Goal: Information Seeking & Learning: Learn about a topic

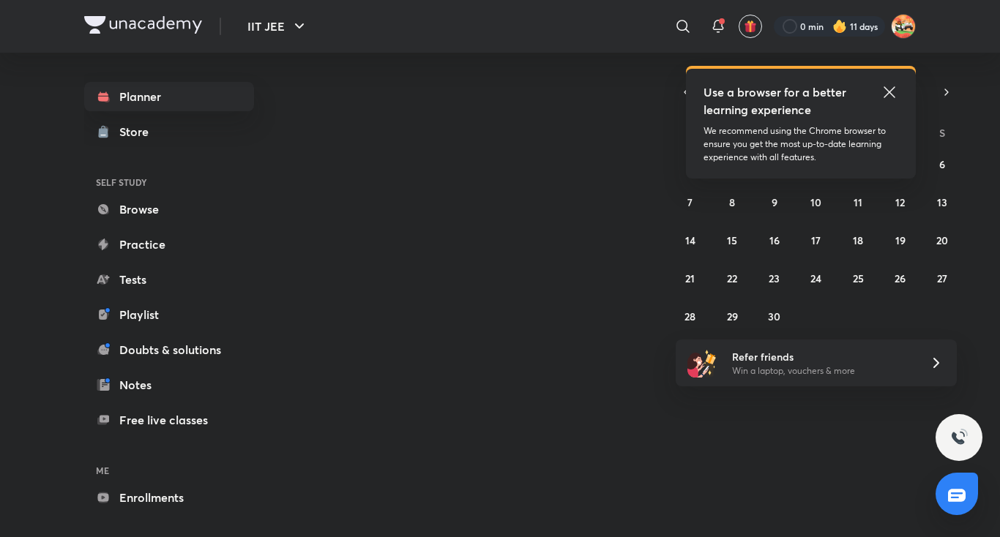
click at [888, 91] on icon at bounding box center [888, 91] width 11 height 11
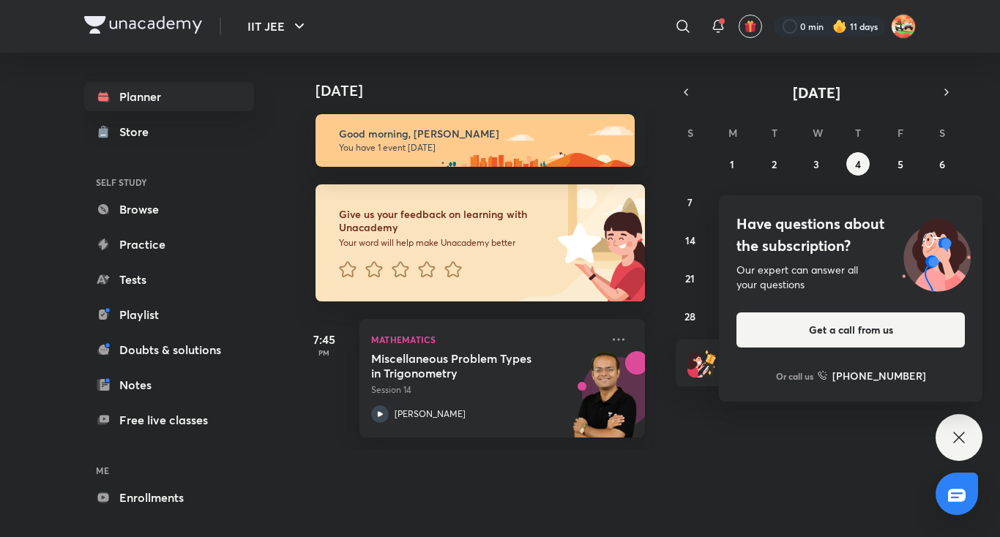
click at [965, 435] on icon at bounding box center [959, 438] width 18 height 18
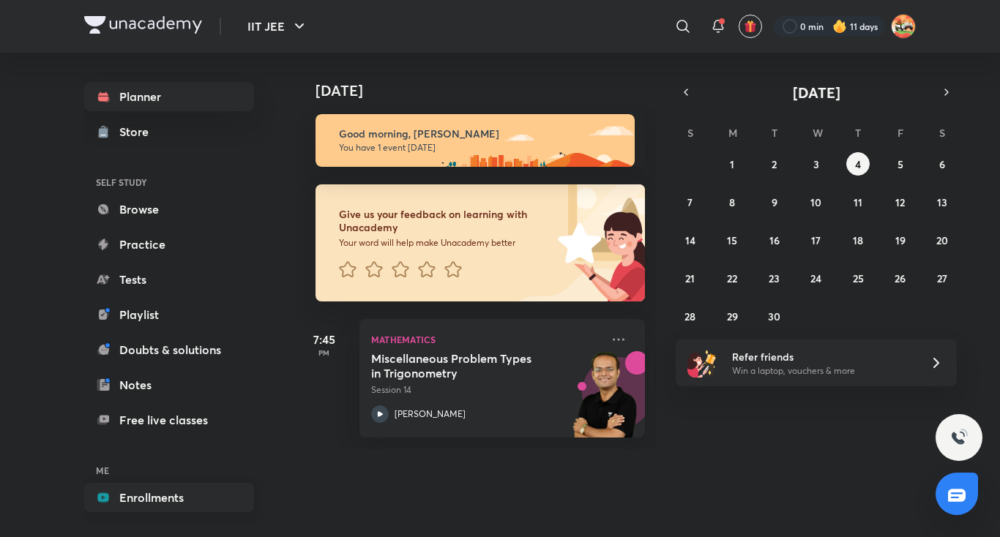
click at [171, 490] on link "Enrollments" at bounding box center [169, 497] width 170 height 29
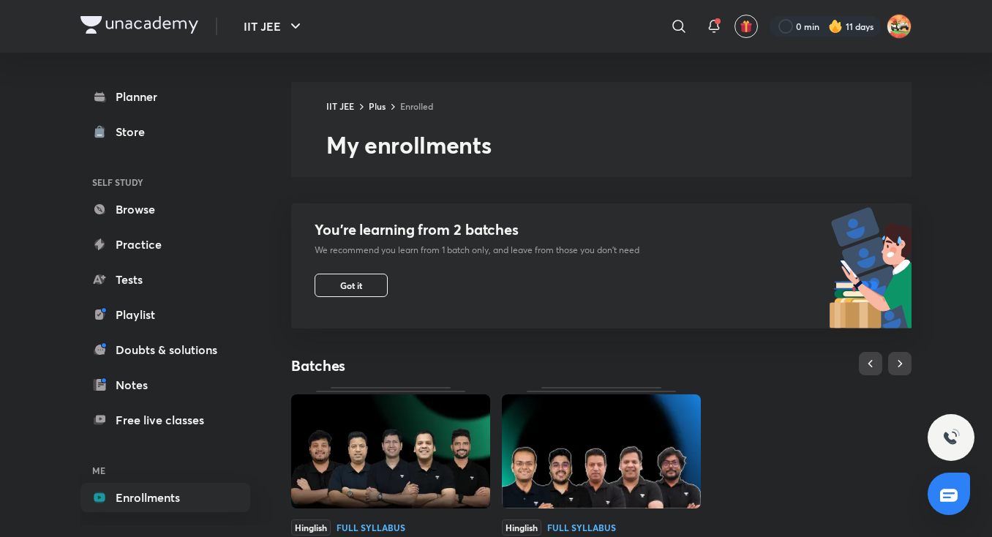
click at [419, 428] on img at bounding box center [390, 451] width 199 height 114
click at [440, 522] on div "Hinglish Full Syllabus" at bounding box center [390, 528] width 199 height 16
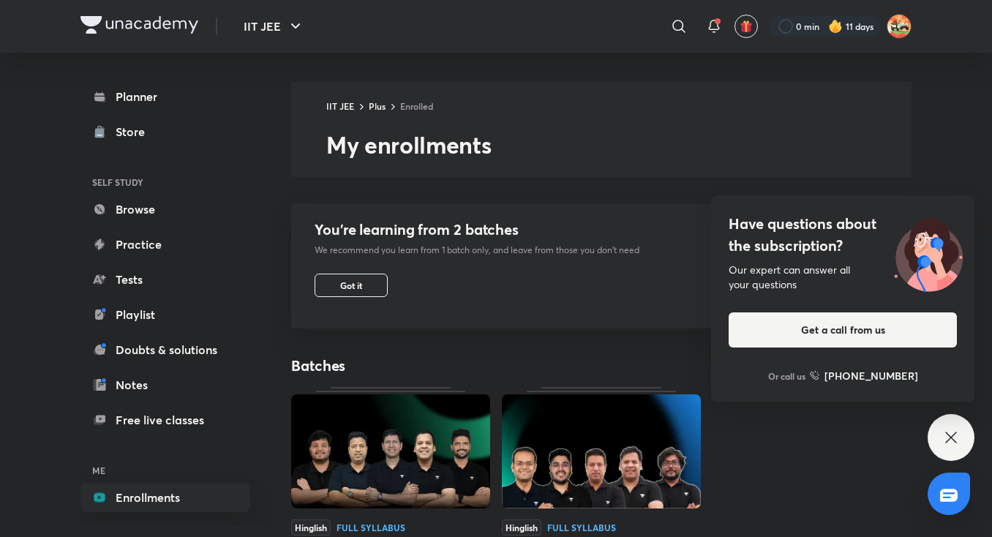
click at [396, 401] on img at bounding box center [390, 451] width 199 height 114
click at [957, 447] on div "Have questions about the subscription? Our expert can answer all your questions…" at bounding box center [951, 437] width 47 height 47
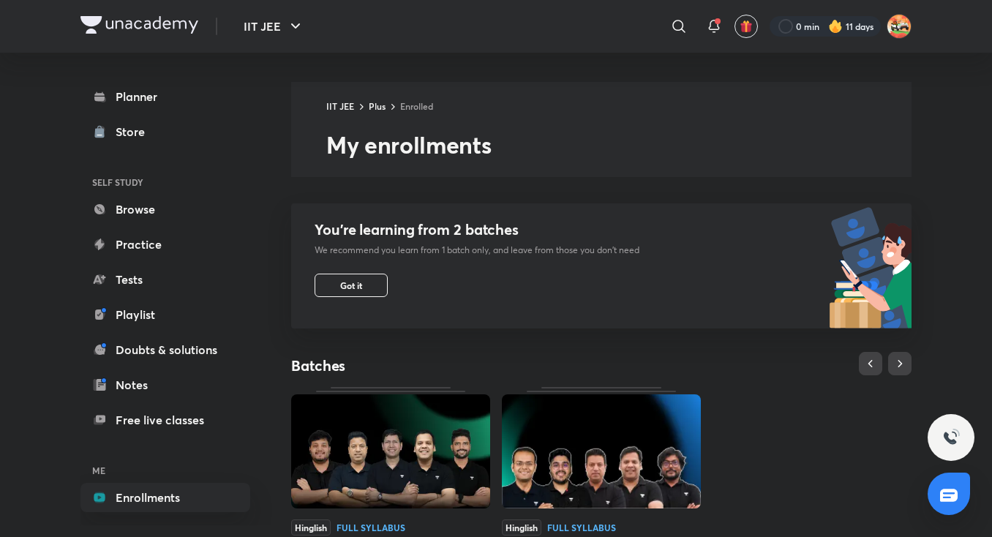
click at [445, 433] on img at bounding box center [390, 451] width 199 height 114
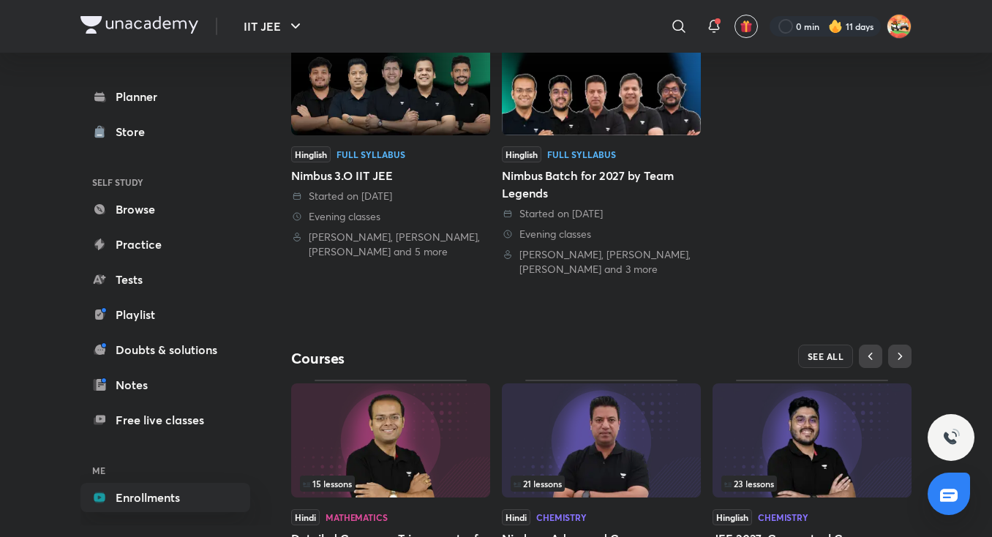
scroll to position [374, 0]
click at [407, 86] on img at bounding box center [390, 77] width 199 height 114
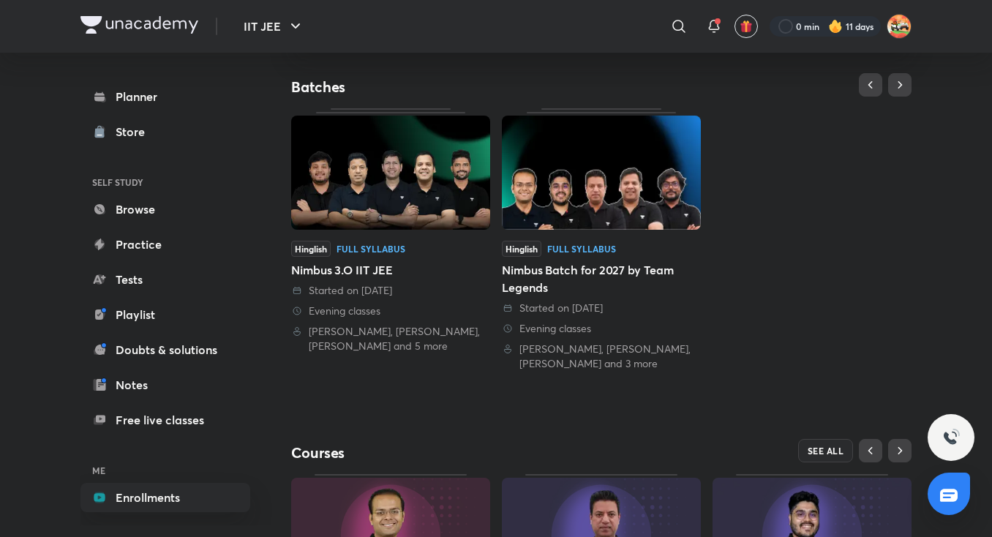
scroll to position [269, 0]
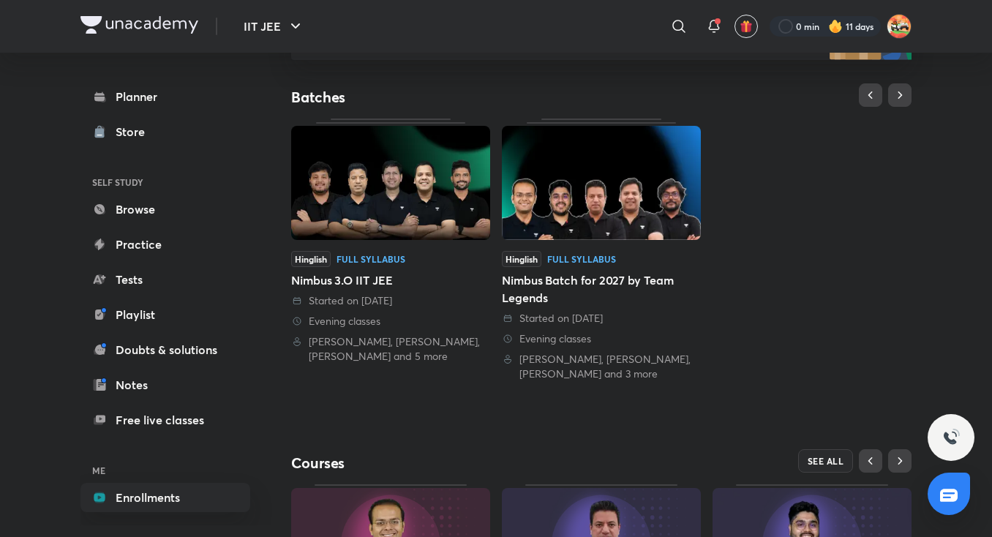
click at [422, 184] on img at bounding box center [390, 183] width 199 height 114
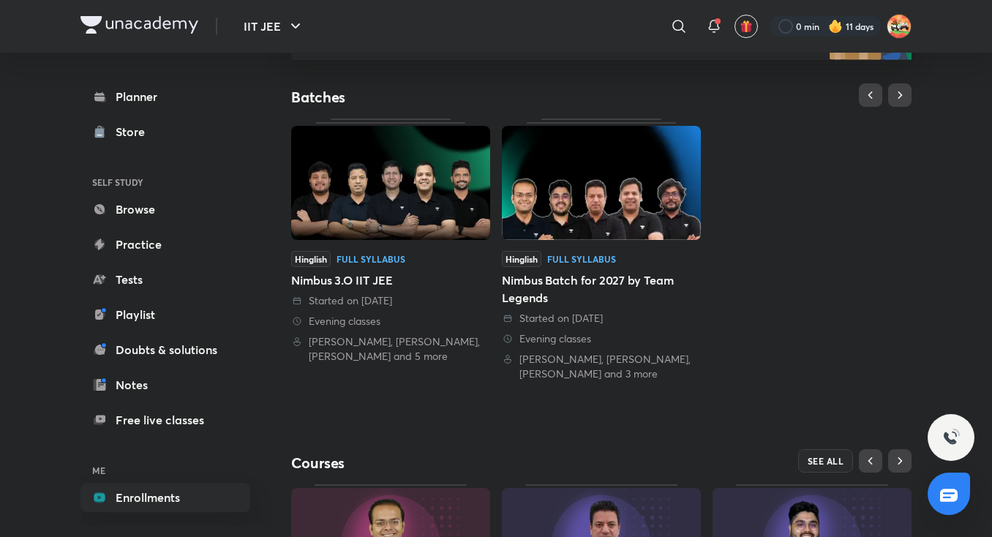
click at [422, 184] on img at bounding box center [390, 183] width 199 height 114
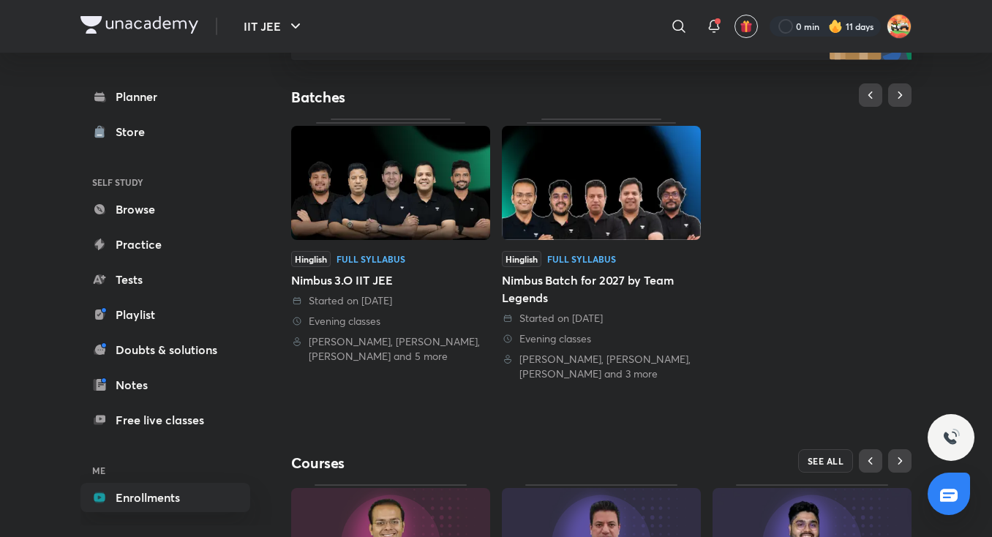
click at [422, 184] on img at bounding box center [390, 183] width 199 height 114
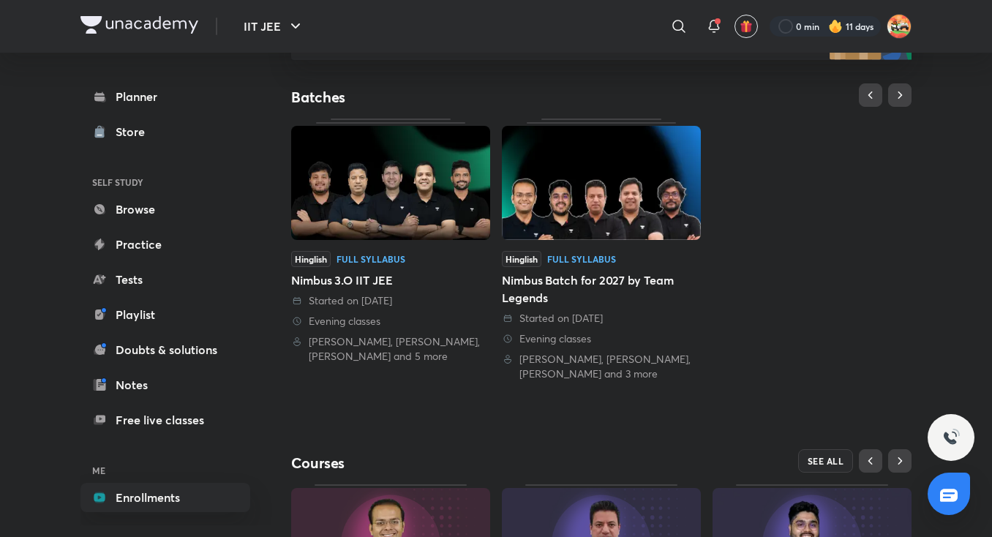
click at [422, 184] on img at bounding box center [390, 183] width 199 height 114
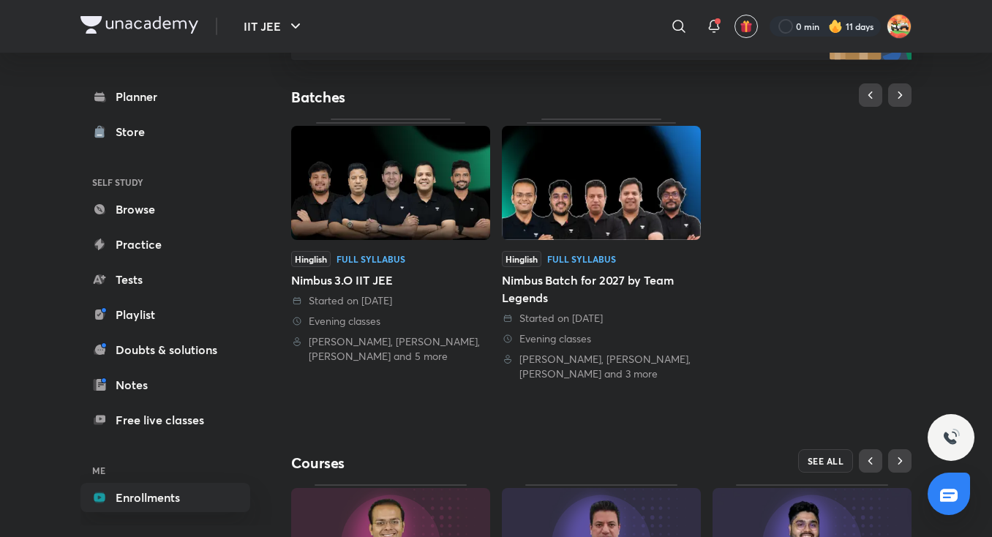
click at [422, 184] on img at bounding box center [390, 183] width 199 height 114
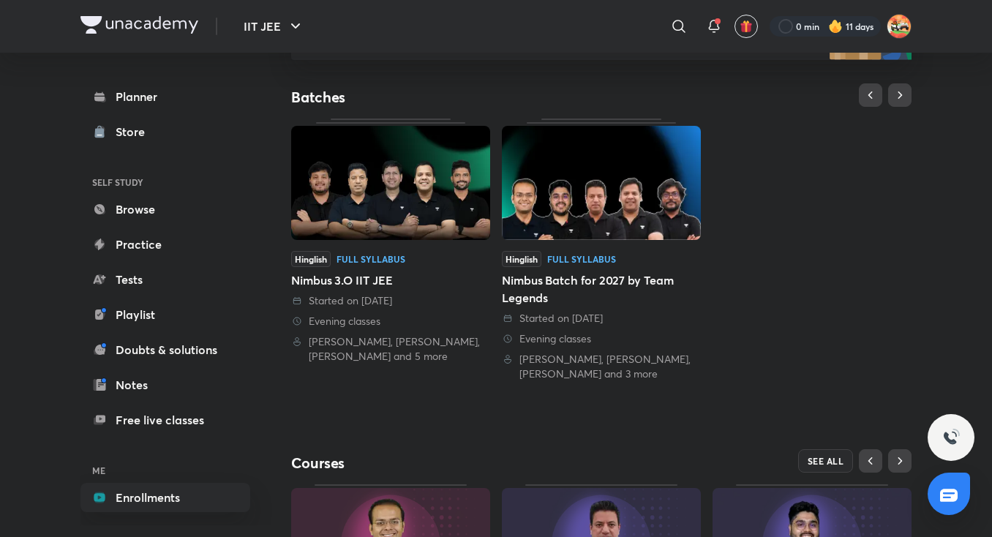
click at [422, 184] on img at bounding box center [390, 183] width 199 height 114
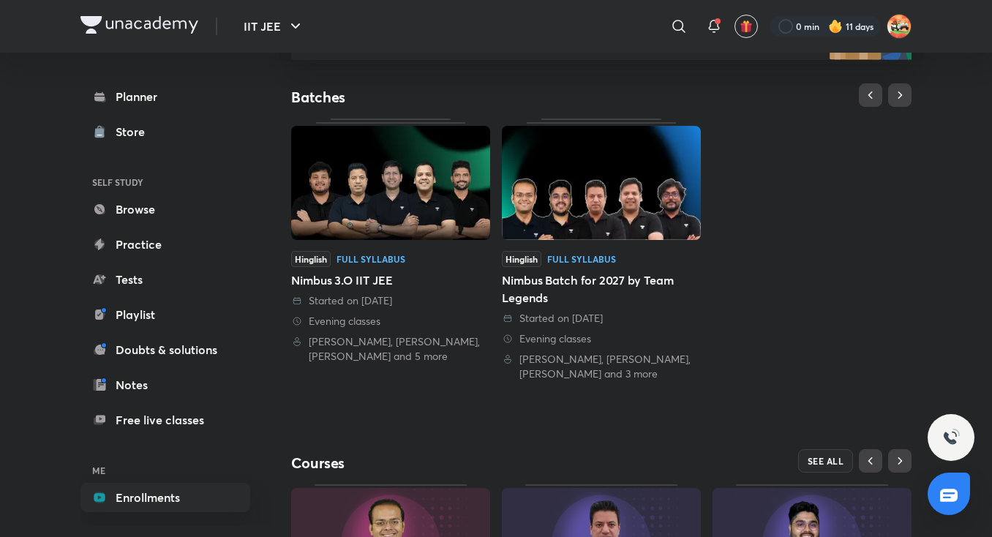
click at [422, 184] on img at bounding box center [390, 183] width 199 height 114
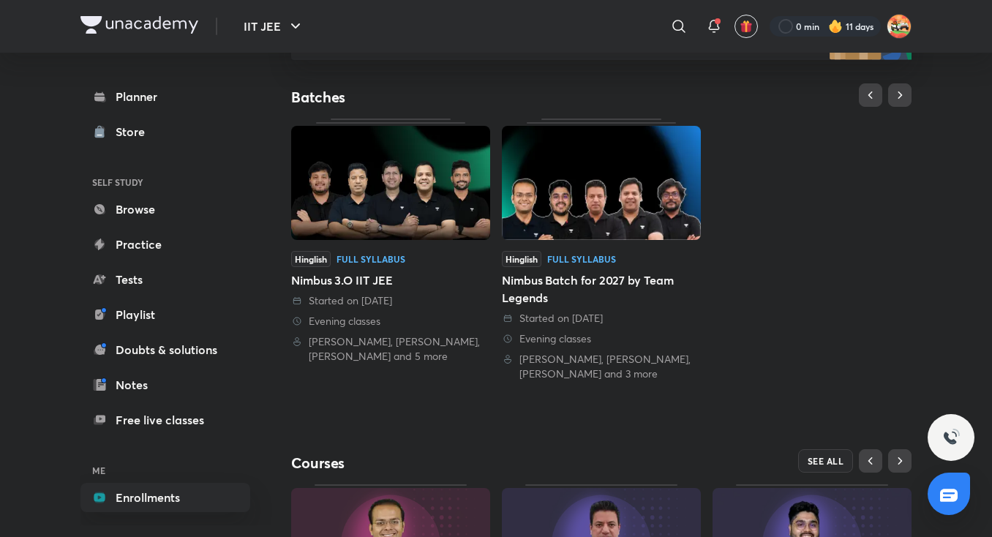
click at [422, 184] on img at bounding box center [390, 183] width 199 height 114
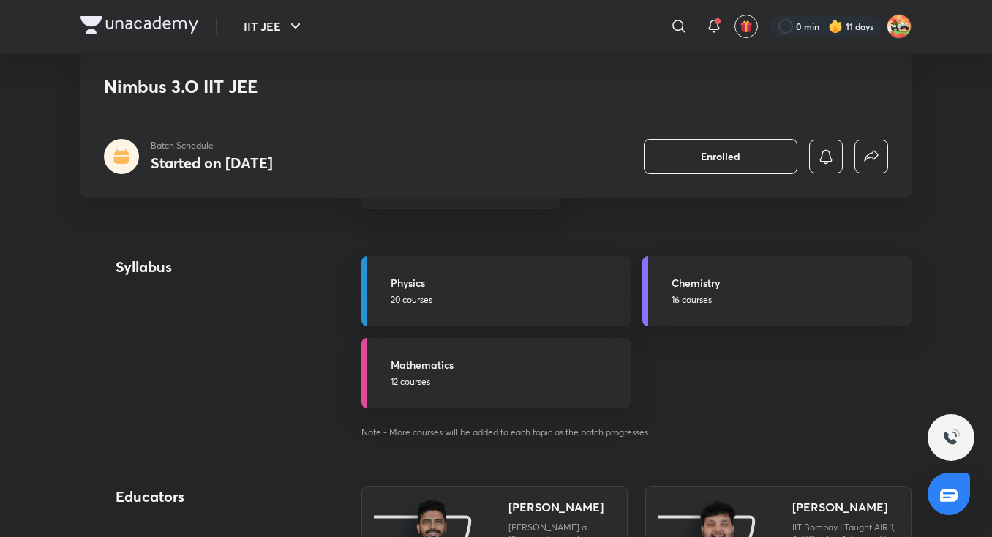
scroll to position [798, 0]
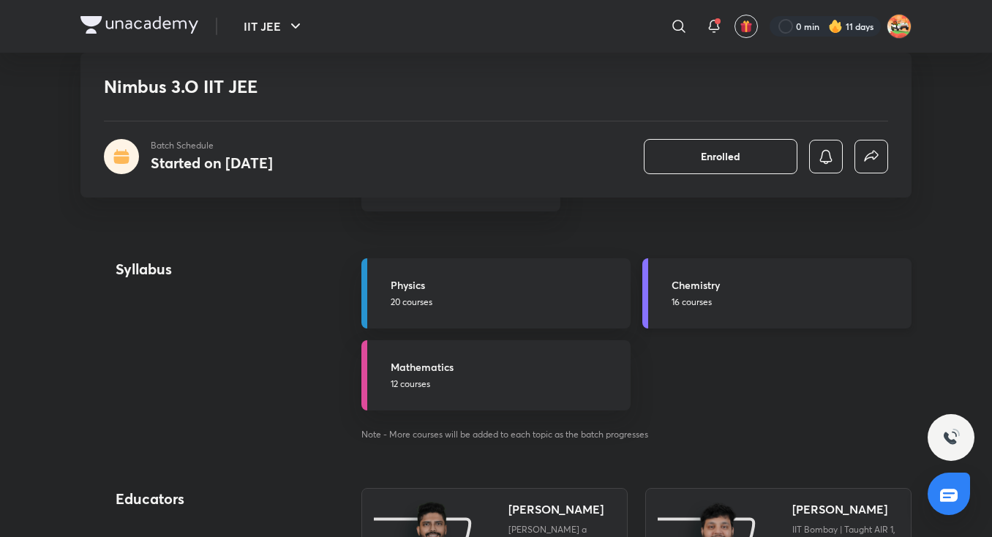
click at [662, 312] on link "Chemistry 16 courses" at bounding box center [777, 293] width 269 height 70
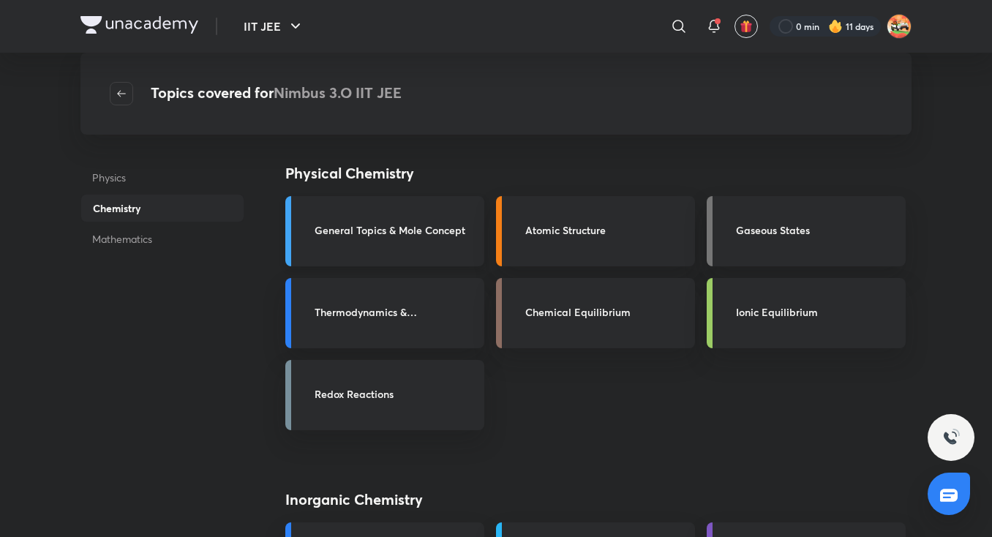
click at [392, 258] on link "General Topics & Mole Concept" at bounding box center [384, 231] width 199 height 70
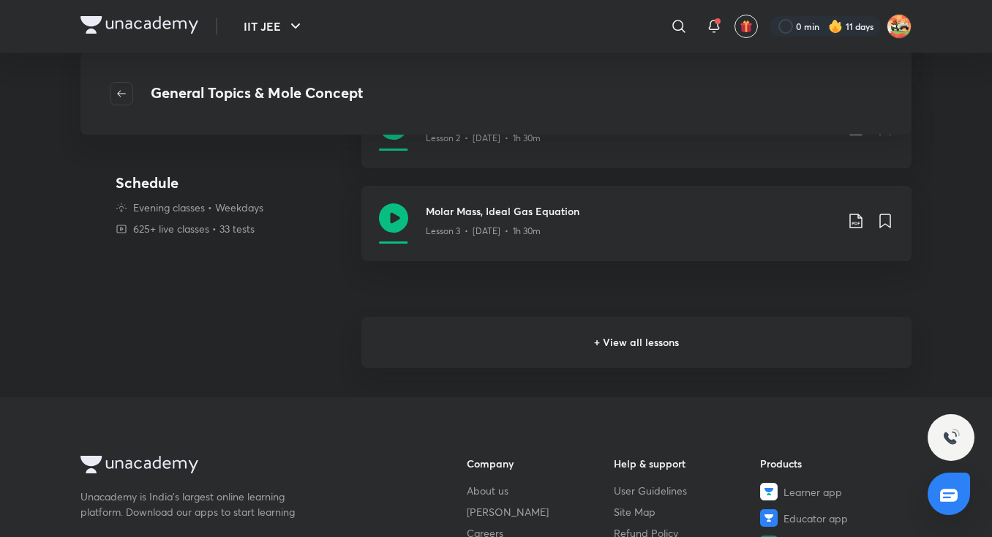
scroll to position [388, 0]
click at [646, 341] on h6 "+ View all lessons" at bounding box center [637, 341] width 550 height 51
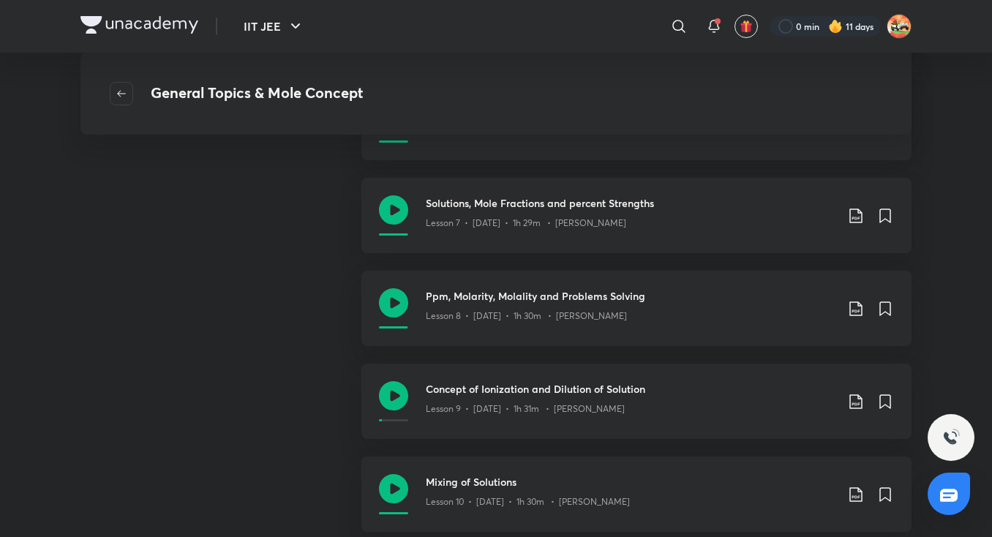
scroll to position [811, 0]
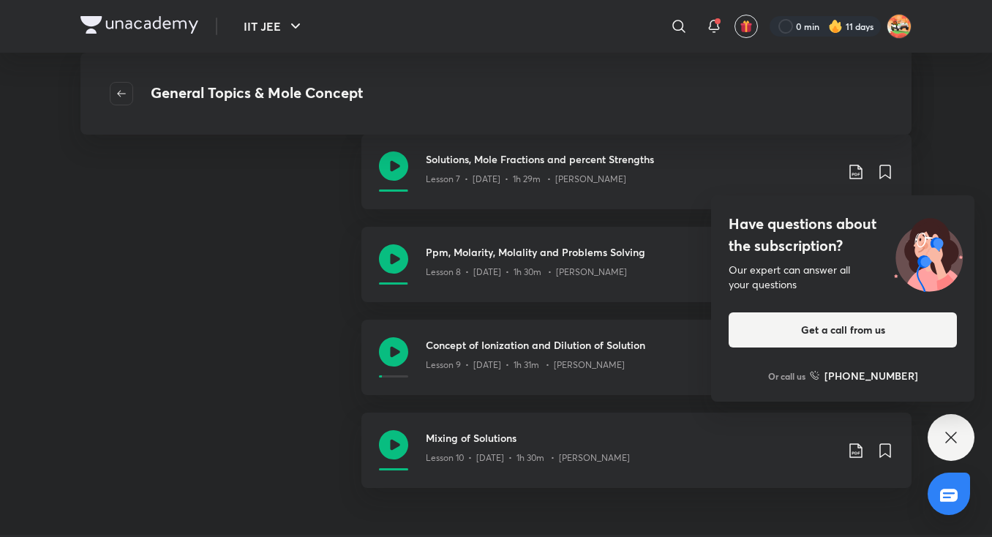
click at [958, 437] on icon at bounding box center [952, 438] width 18 height 18
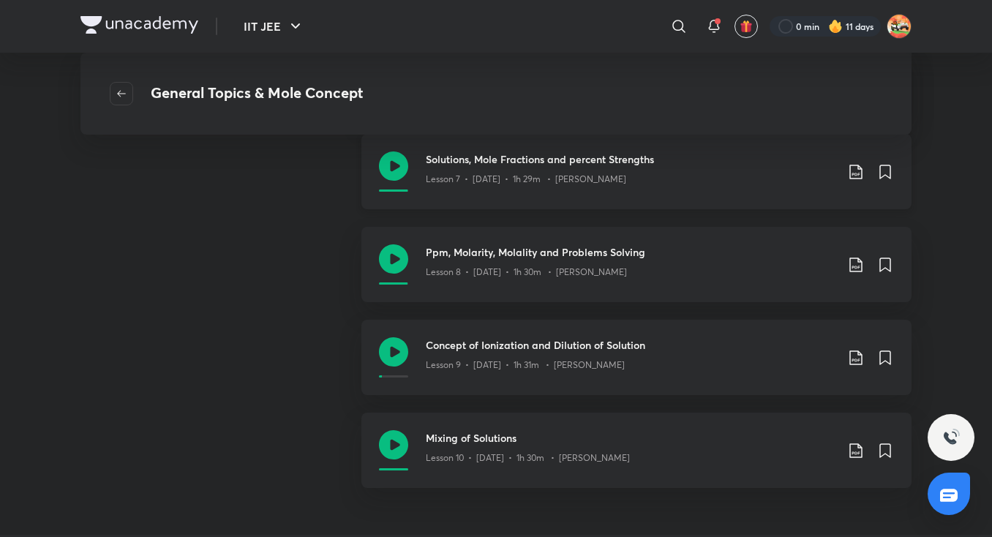
click at [393, 165] on icon at bounding box center [393, 165] width 29 height 29
